Goal: Task Accomplishment & Management: Use online tool/utility

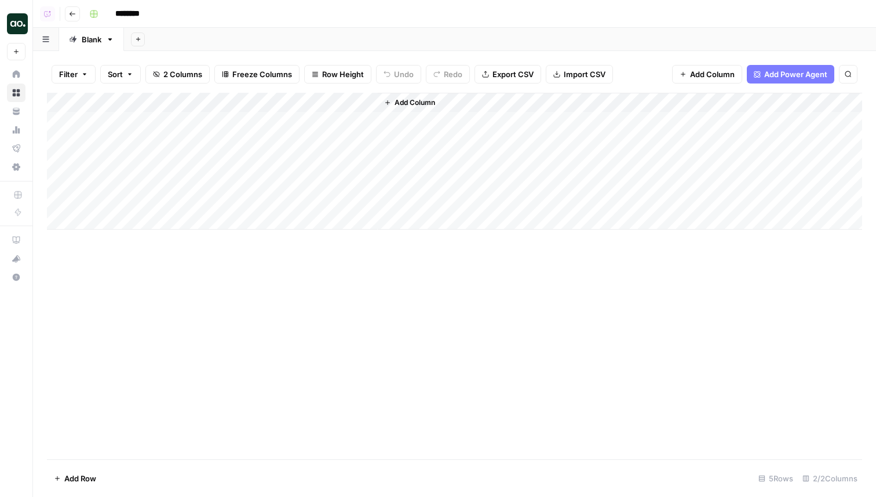
click at [150, 475] on footer "Add Row 5 Rows 2/2 Columns" at bounding box center [455, 478] width 816 height 38
click at [132, 301] on div "Add Column" at bounding box center [455, 276] width 816 height 366
drag, startPoint x: 134, startPoint y: 483, endPoint x: 259, endPoint y: 483, distance: 125.2
click at [259, 483] on footer "Add Row 5 Rows 2/2 Columns" at bounding box center [455, 478] width 816 height 38
click at [410, 336] on div "Add Column" at bounding box center [455, 276] width 816 height 366
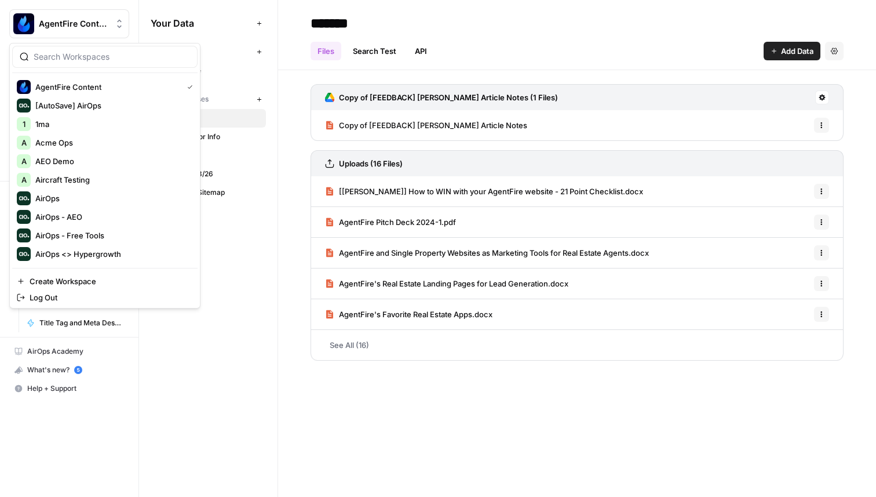
scroll to position [218, 0]
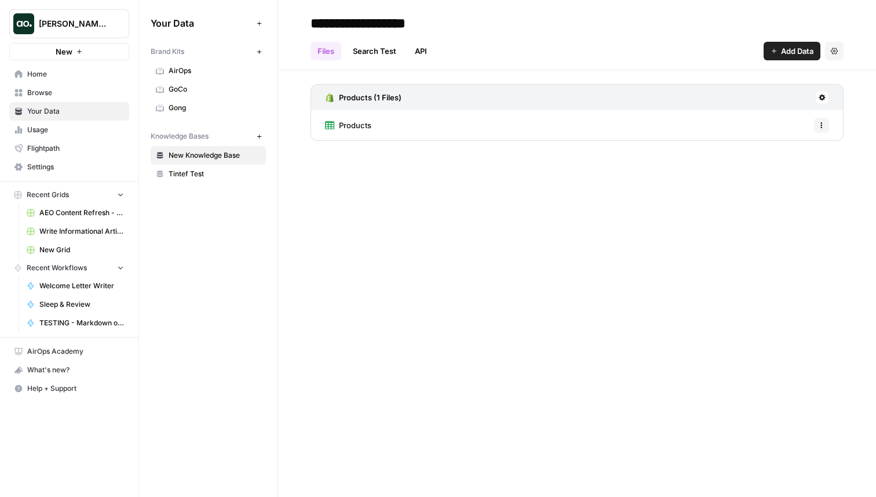
click at [57, 78] on span "Home" at bounding box center [75, 74] width 97 height 10
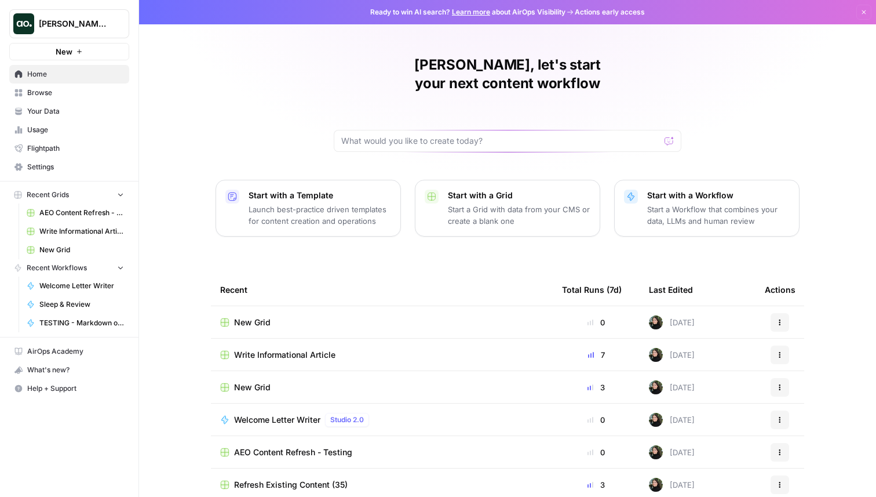
click at [268, 349] on span "Write Informational Article" at bounding box center [284, 355] width 101 height 12
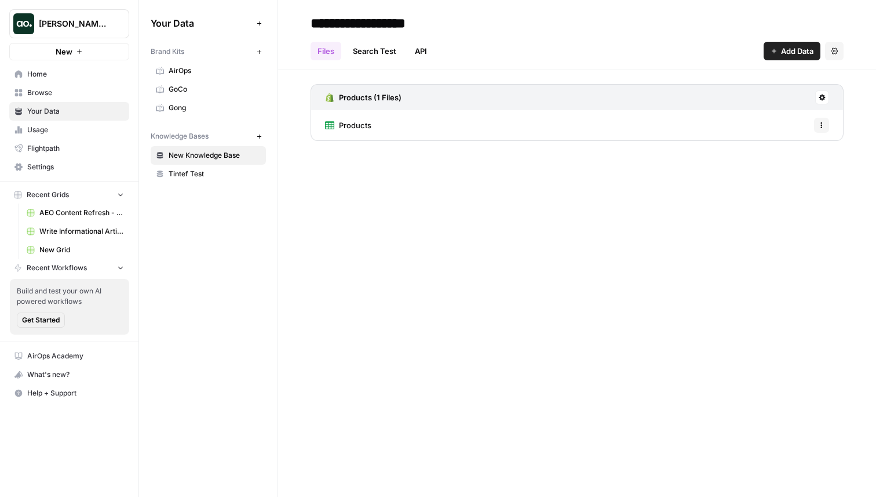
click at [42, 81] on link "Home" at bounding box center [69, 74] width 120 height 19
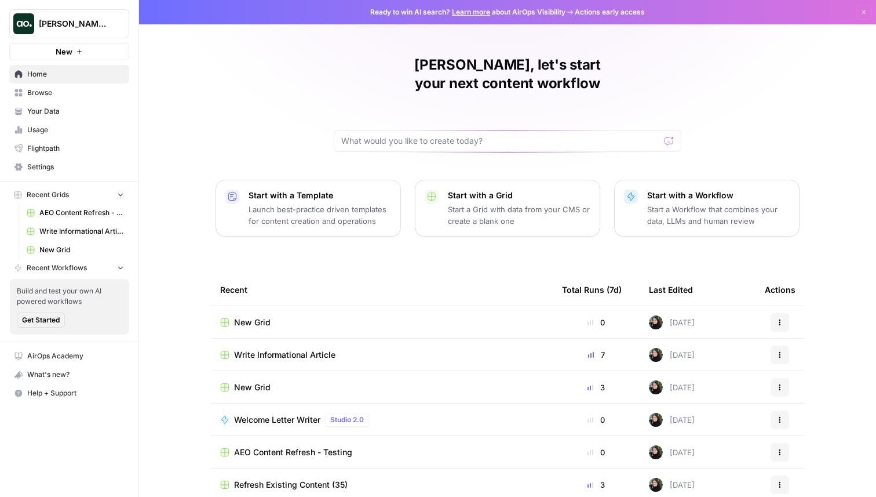
click at [252, 316] on span "New Grid" at bounding box center [252, 322] width 37 height 12
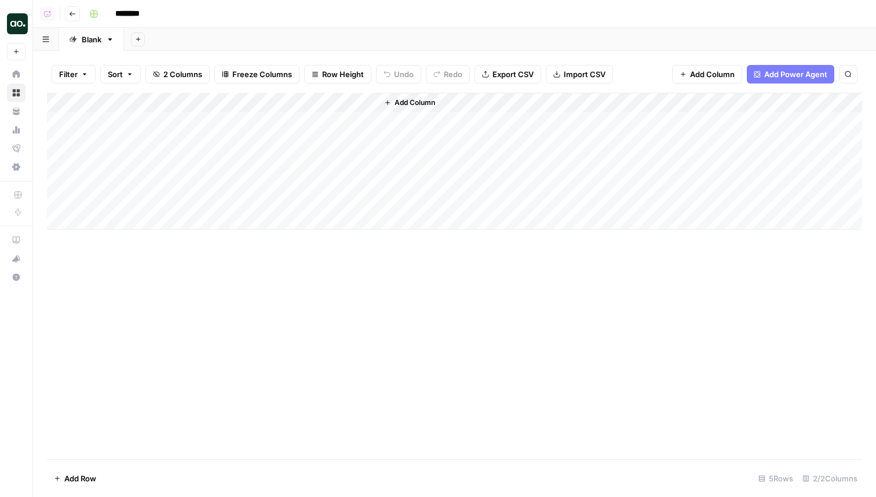
click at [380, 284] on div "Add Column" at bounding box center [455, 276] width 816 height 366
